Goal: Task Accomplishment & Management: Use online tool/utility

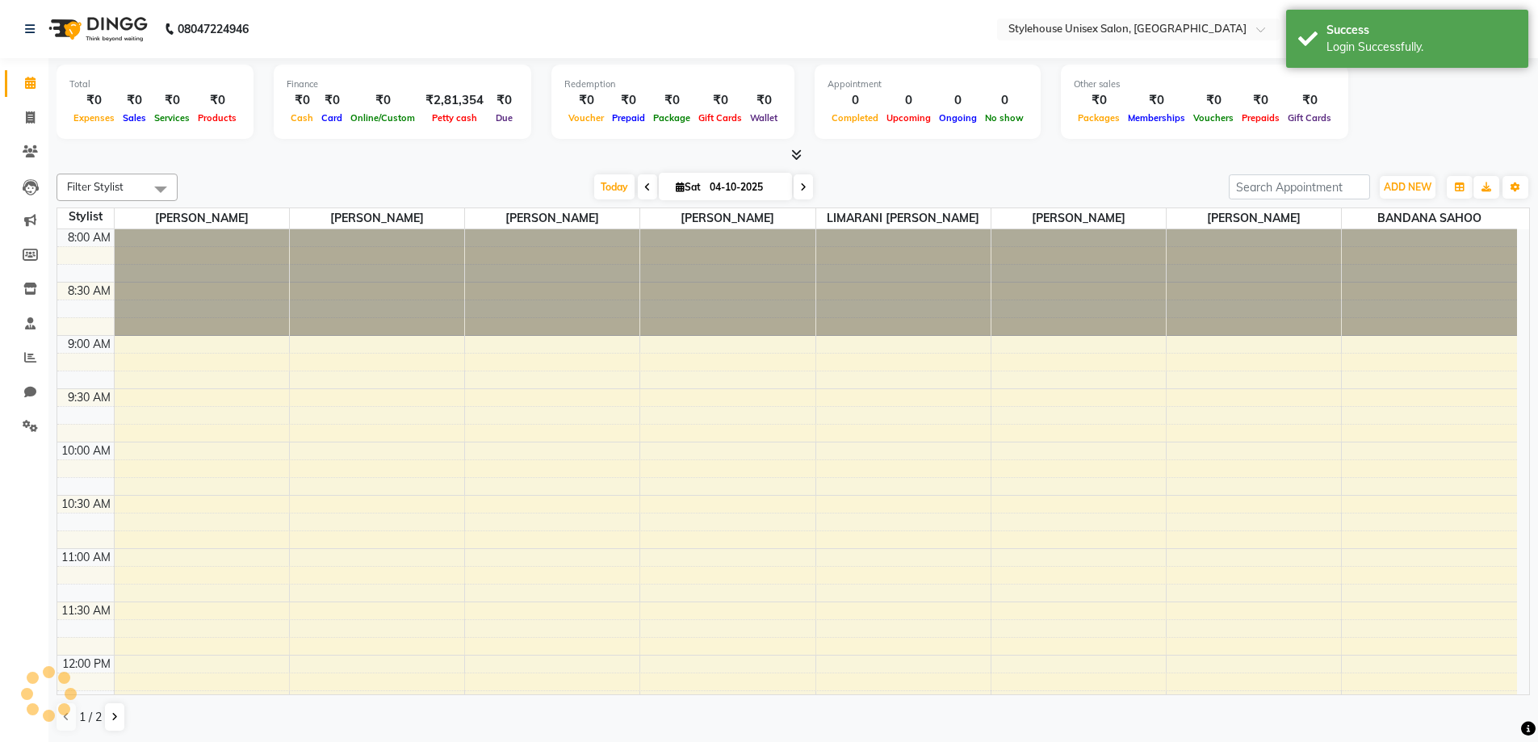
select select "en"
click at [27, 358] on icon at bounding box center [30, 357] width 12 height 12
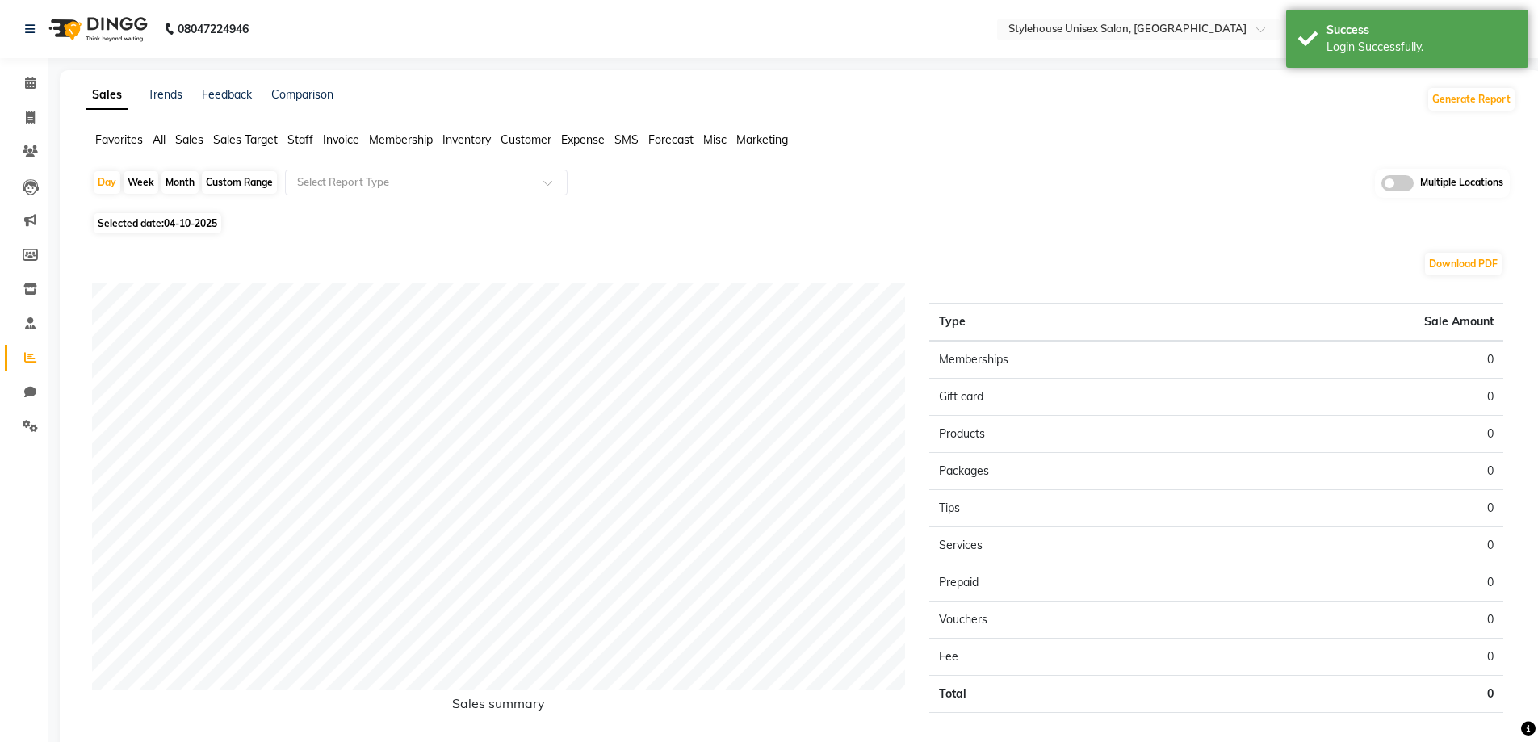
click at [220, 174] on div "Custom Range" at bounding box center [239, 182] width 75 height 23
select select "10"
select select "2025"
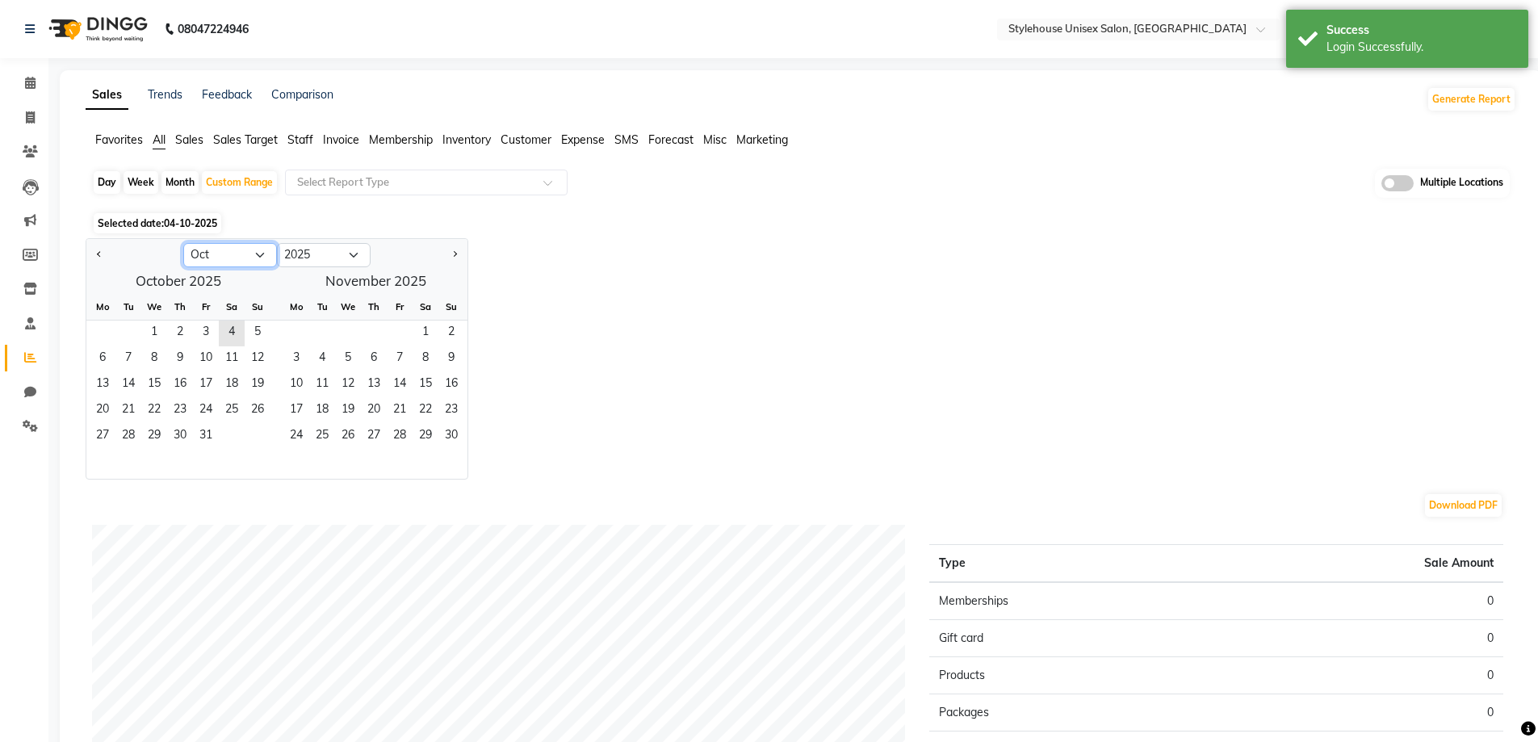
click at [207, 249] on select "Jan Feb Mar Apr May Jun [DATE] Aug Sep Oct Nov Dec" at bounding box center [230, 255] width 94 height 24
select select "9"
click at [183, 243] on select "Jan Feb Mar Apr May Jun [DATE] Aug Sep Oct Nov Dec" at bounding box center [230, 255] width 94 height 24
click at [98, 329] on span "1" at bounding box center [103, 334] width 26 height 26
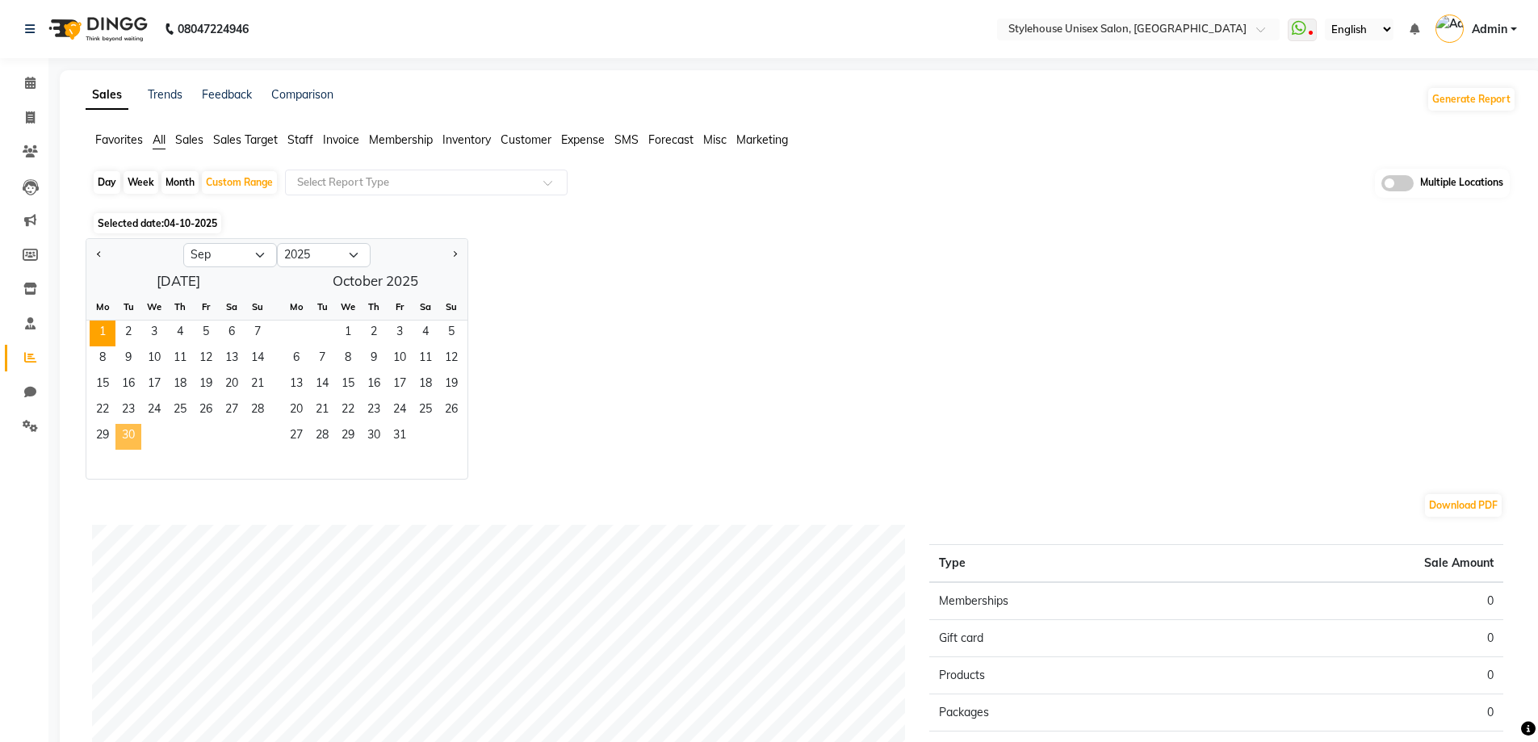
click at [130, 439] on span "30" at bounding box center [128, 437] width 26 height 26
